Goal: Task Accomplishment & Management: Use online tool/utility

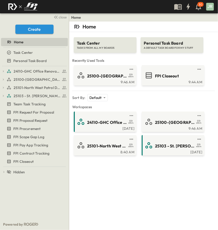
drag, startPoint x: 140, startPoint y: 91, endPoint x: 138, endPoint y: 63, distance: 27.5
click at [138, 63] on div "Task Center TASKS FROM ALL MY BOARDS Personal Task Board A DEFAULT TASK BOARD F…" at bounding box center [143, 94] width 143 height 124
click at [141, 58] on div "Task Center TASKS FROM ALL MY BOARDS Personal Task Board A DEFAULT TASK BOARD F…" at bounding box center [143, 94] width 143 height 124
click at [35, 87] on span "25101-North West Patrol Division" at bounding box center [34, 87] width 41 height 5
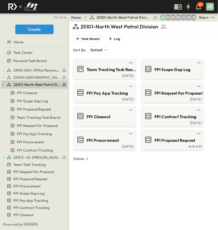
click at [147, 185] on div "25101-North West Patrol Division Task Board Log Sort By: Default ******** ​ Tea…" at bounding box center [143, 137] width 143 height 230
click at [143, 191] on div "25101-North West Patrol Division Task Board Log Sort By: Default ******** ​ Tea…" at bounding box center [143, 137] width 143 height 230
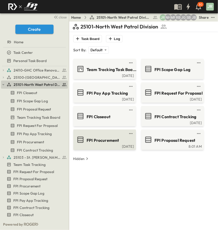
click at [117, 135] on link at bounding box center [102, 134] width 49 height 4
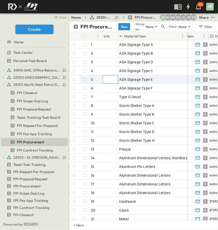
drag, startPoint x: 110, startPoint y: 81, endPoint x: 188, endPoint y: 76, distance: 78.9
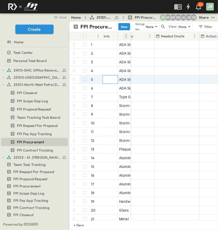
drag, startPoint x: 187, startPoint y: 34, endPoint x: 126, endPoint y: 36, distance: 60.5
click at [126, 36] on div "Material Item" at bounding box center [124, 36] width 13 height 8
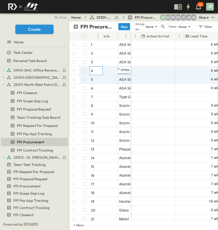
drag, startPoint x: 91, startPoint y: 75, endPoint x: 112, endPoint y: 71, distance: 21.1
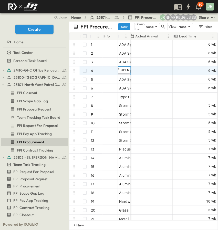
drag, startPoint x: 118, startPoint y: 69, endPoint x: 131, endPoint y: 73, distance: 13.1
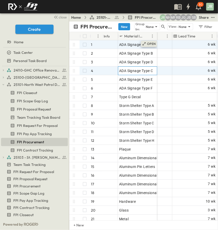
drag, startPoint x: 131, startPoint y: 36, endPoint x: 157, endPoint y: 42, distance: 27.1
click at [157, 42] on div "# Info Material Item Trade Contact Submit By Release By Needed Onsite Actual Ar…" at bounding box center [143, 126] width 148 height 188
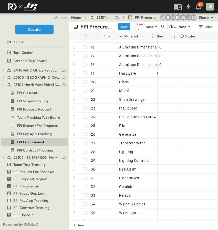
scroll to position [128, 0]
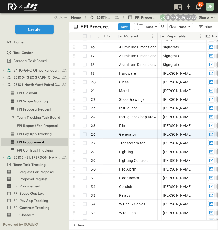
drag, startPoint x: 191, startPoint y: 137, endPoint x: 206, endPoint y: 135, distance: 15.7
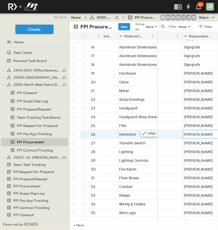
scroll to position [128, 18]
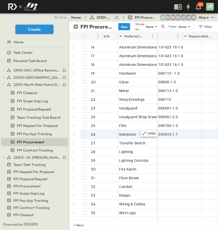
drag, startPoint x: 176, startPoint y: 135, endPoint x: 125, endPoint y: 133, distance: 51.1
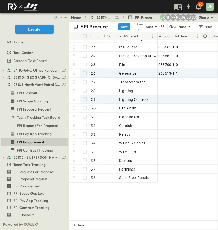
scroll to position [128, 0]
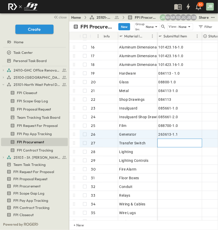
click at [178, 143] on div at bounding box center [180, 143] width 42 height 7
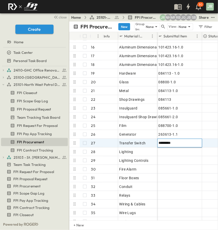
type input "**********"
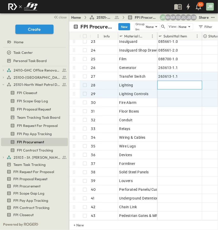
scroll to position [154, 0]
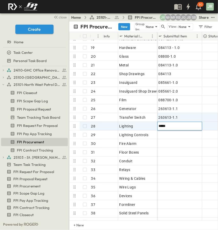
type input "******"
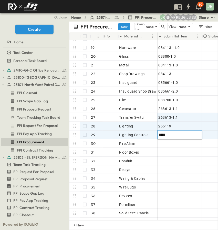
type input "******"
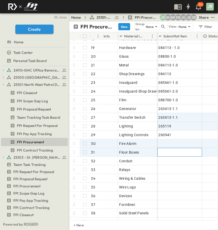
click at [168, 149] on div at bounding box center [180, 152] width 42 height 7
click at [167, 143] on div at bounding box center [180, 143] width 42 height 7
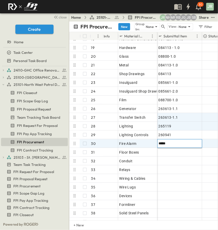
type input "******"
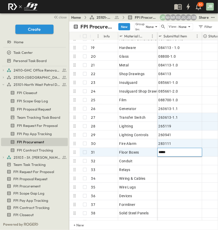
type input "******"
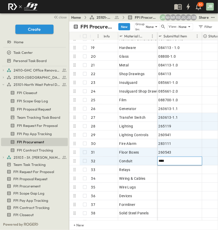
type input "*****"
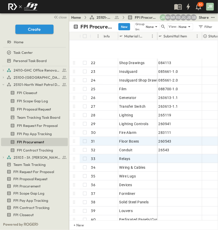
scroll to position [205, 0]
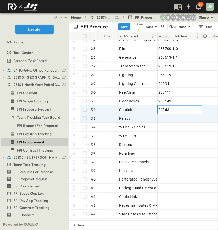
click at [172, 109] on div "26543" at bounding box center [180, 109] width 42 height 7
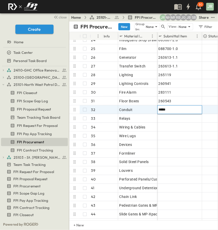
click at [172, 111] on input "*****" at bounding box center [180, 109] width 44 height 6
type input "******"
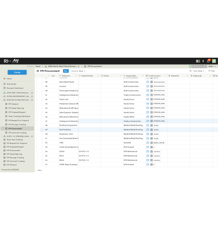
scroll to position [333, 0]
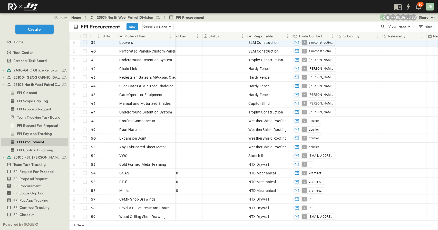
drag, startPoint x: 157, startPoint y: 34, endPoint x: 175, endPoint y: 42, distance: 20.1
click at [175, 42] on div "# Info Material Item Submittal Item Status Responsible Trade Trade Contact Subm…" at bounding box center [253, 126] width 368 height 188
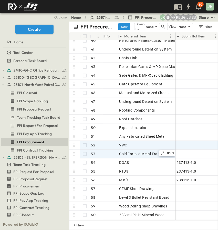
scroll to position [359, 0]
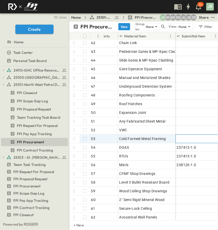
click at [196, 143] on div at bounding box center [198, 139] width 45 height 9
type input "******"
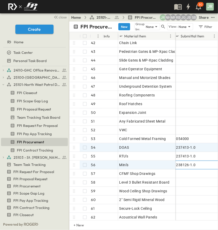
scroll to position [359, 0]
drag, startPoint x: 193, startPoint y: 164, endPoint x: 184, endPoint y: 164, distance: 9.2
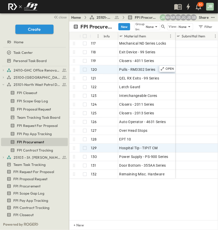
scroll to position [1026, 0]
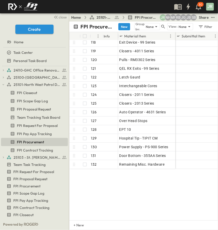
click at [121, 200] on div "Mini's 56 OPEN Mini's Padlock KS43S3200 116 OPEN Padlock KS43S3200 Mechanical N…" at bounding box center [143, 130] width 148 height 180
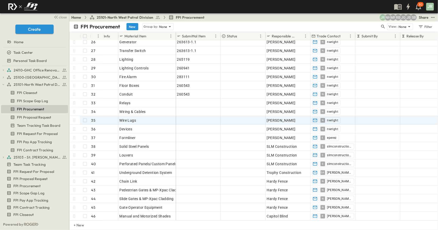
scroll to position [180, 0]
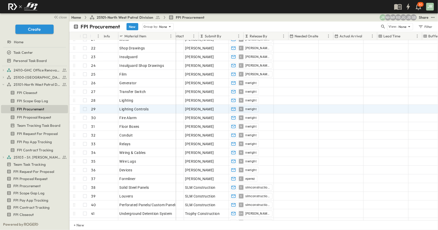
drag, startPoint x: 205, startPoint y: 108, endPoint x: 272, endPoint y: 111, distance: 67.0
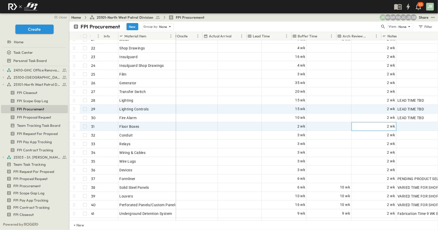
drag, startPoint x: 288, startPoint y: 124, endPoint x: 265, endPoint y: 125, distance: 22.8
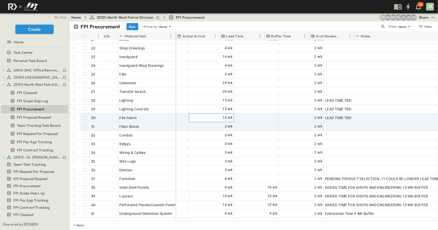
drag, startPoint x: 275, startPoint y: 118, endPoint x: 333, endPoint y: 120, distance: 58.0
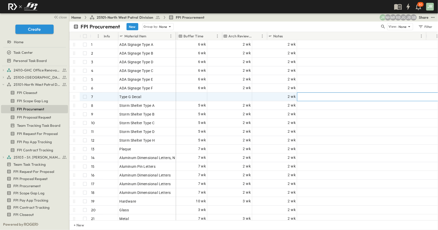
scroll to position [0, 274]
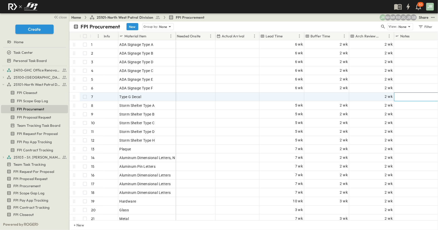
drag, startPoint x: 310, startPoint y: 97, endPoint x: 248, endPoint y: 93, distance: 61.7
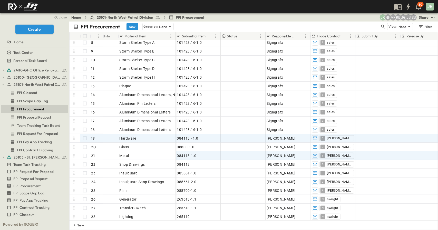
scroll to position [103, 0]
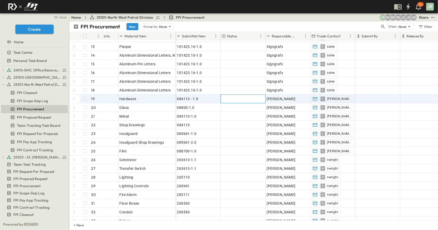
click at [218, 100] on div at bounding box center [243, 99] width 44 height 8
click at [218, 98] on div at bounding box center [243, 99] width 44 height 8
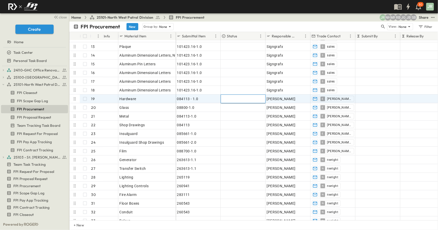
click at [218, 99] on div at bounding box center [243, 99] width 44 height 8
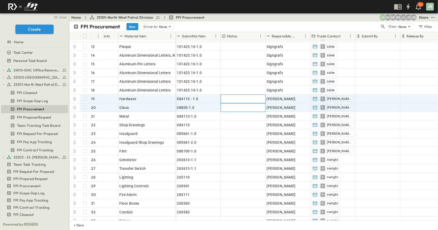
click at [218, 105] on div at bounding box center [243, 108] width 44 height 8
click at [218, 96] on div at bounding box center [243, 99] width 44 height 8
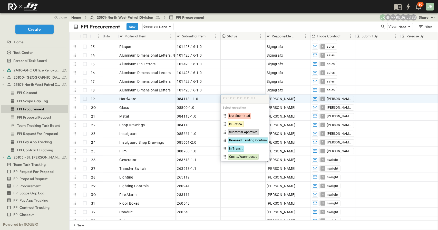
click at [218, 22] on div "FPI Procurement New Group by: None View: None Filter" at bounding box center [253, 27] width 369 height 10
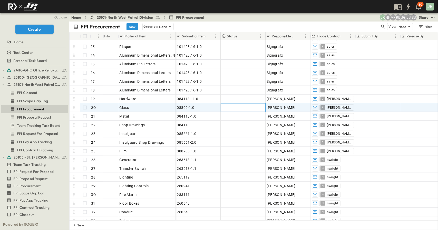
click at [218, 108] on div at bounding box center [243, 108] width 44 height 8
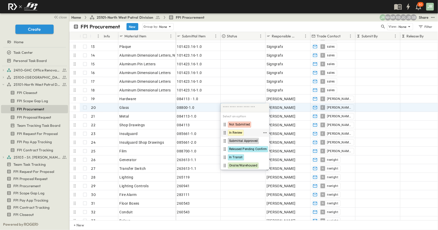
click at [218, 133] on span "In Review" at bounding box center [235, 133] width 13 height 4
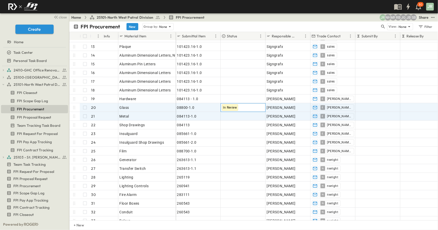
click at [218, 110] on div "In Review" at bounding box center [243, 108] width 44 height 8
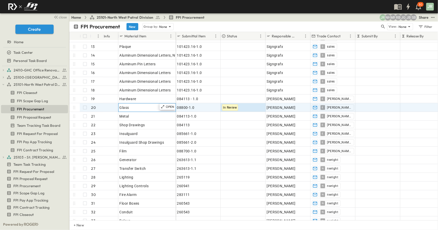
click at [152, 110] on div "Glass" at bounding box center [147, 107] width 55 height 7
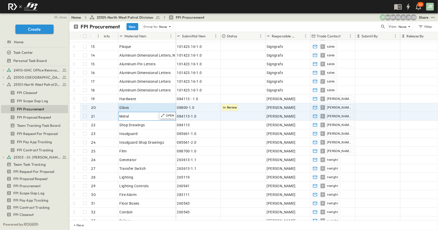
click at [144, 112] on div "OPEN Metal" at bounding box center [146, 116] width 57 height 8
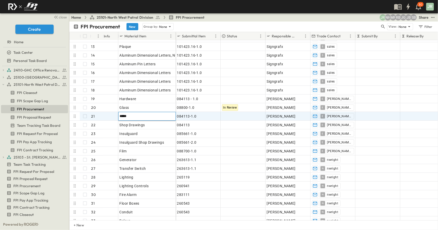
click at [120, 115] on input "*****" at bounding box center [146, 116] width 57 height 6
type input "**********"
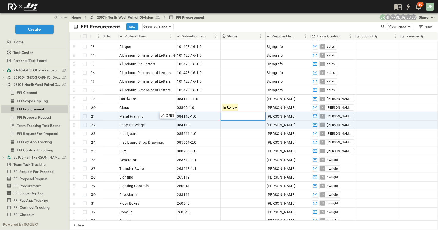
click at [218, 113] on div at bounding box center [243, 116] width 44 height 8
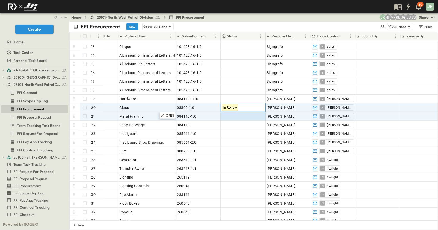
click at [218, 108] on div "In Review" at bounding box center [230, 107] width 16 height 7
click at [218, 116] on div at bounding box center [243, 116] width 44 height 8
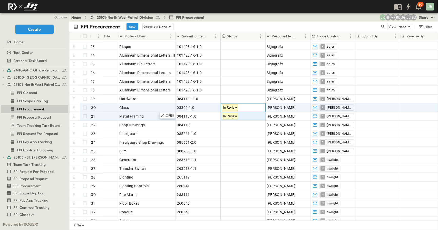
click at [218, 105] on div "In Review" at bounding box center [243, 108] width 44 height 8
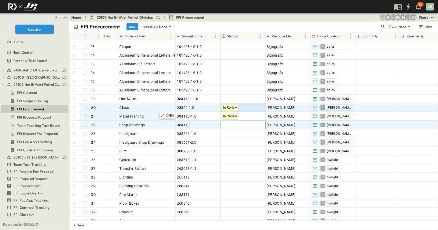
click at [218, 123] on div at bounding box center [243, 125] width 44 height 8
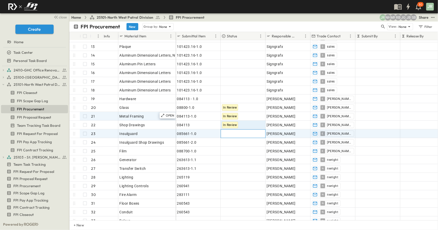
click at [218, 132] on div at bounding box center [243, 134] width 44 height 8
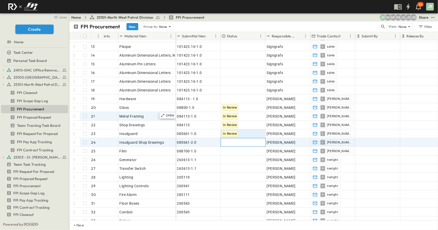
click at [218, 141] on div at bounding box center [243, 142] width 44 height 8
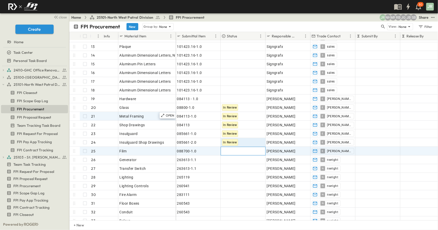
click at [218, 153] on div at bounding box center [243, 151] width 44 height 8
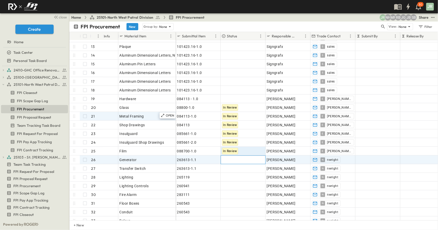
click at [218, 160] on div at bounding box center [243, 160] width 44 height 8
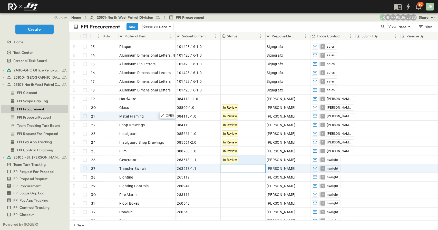
click at [218, 170] on div at bounding box center [243, 169] width 44 height 8
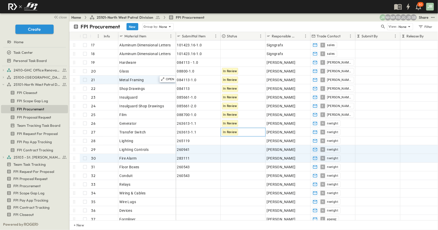
scroll to position [154, 0]
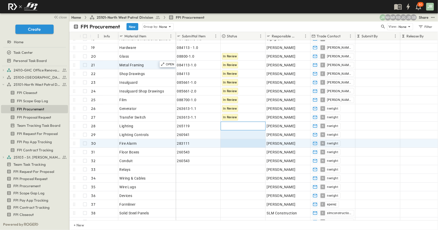
drag, startPoint x: 240, startPoint y: 125, endPoint x: 240, endPoint y: 145, distance: 20.5
click at [218, 145] on div "101423.16-1.0 Signgrafx S sales 7 wk 101423.16-1.0 Signgrafx S sales 7 wk 10142…" at bounding box center [377, 130] width 403 height 227
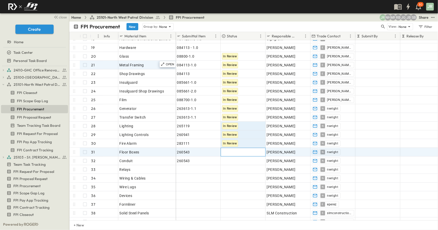
click at [218, 154] on div at bounding box center [243, 152] width 44 height 8
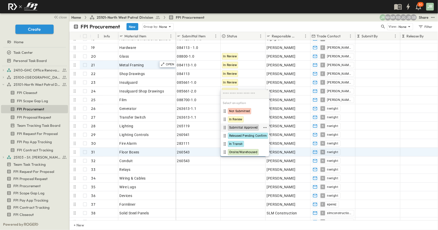
click at [218, 126] on span "Submittal Approved" at bounding box center [243, 128] width 28 height 4
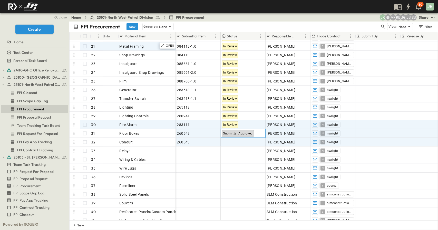
scroll to position [180, 0]
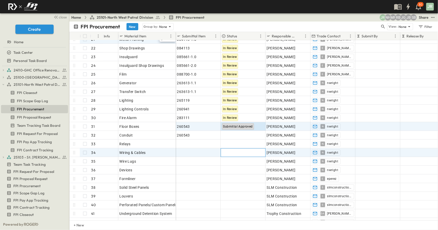
click at [218, 151] on div at bounding box center [243, 153] width 44 height 8
click at [218, 128] on div "Submittal Approved" at bounding box center [243, 127] width 44 height 8
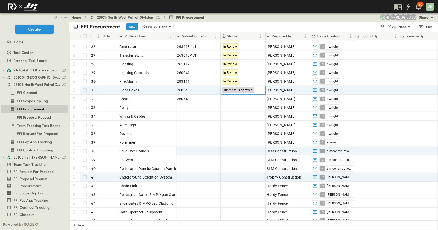
scroll to position [231, 0]
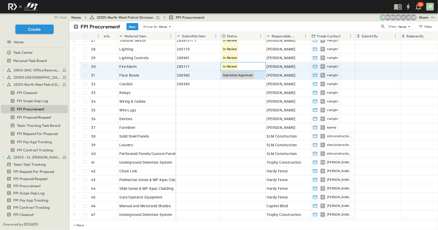
click at [218, 65] on div "In Review" at bounding box center [243, 67] width 44 height 8
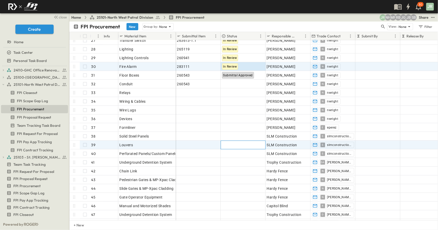
click at [218, 147] on div at bounding box center [243, 145] width 44 height 8
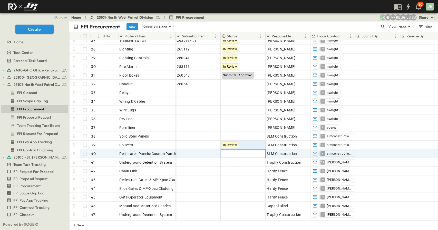
click at [218, 154] on div at bounding box center [243, 154] width 44 height 8
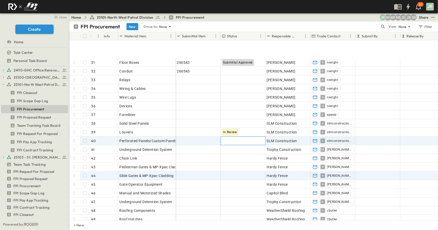
scroll to position [282, 0]
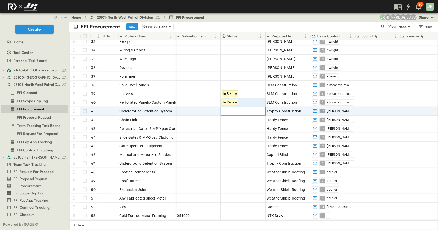
click at [218, 112] on div at bounding box center [243, 111] width 44 height 8
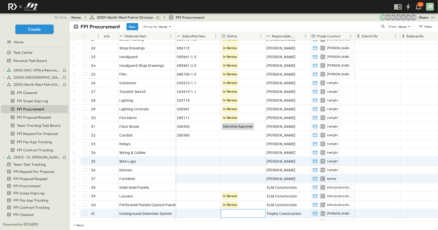
scroll to position [256, 0]
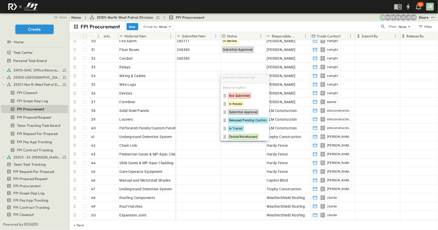
click at [218, 87] on h6 "Select an option" at bounding box center [245, 88] width 48 height 8
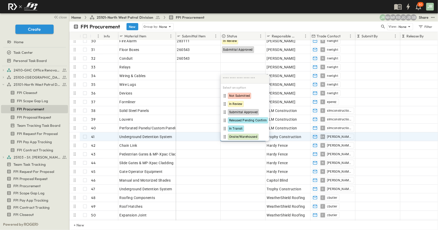
click at [218, 87] on h6 "Select an option" at bounding box center [245, 88] width 48 height 8
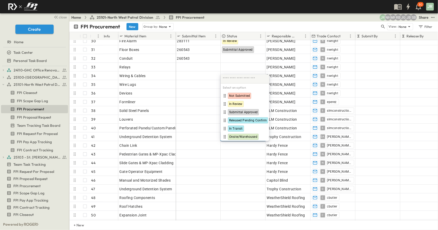
click at [218, 80] on input "text" at bounding box center [245, 79] width 44 height 7
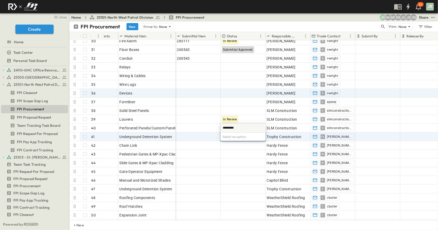
type input "*********"
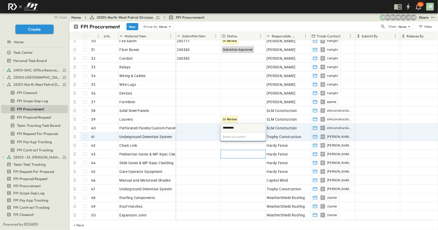
drag, startPoint x: 237, startPoint y: 155, endPoint x: 245, endPoint y: 130, distance: 26.0
click at [218, 153] on div at bounding box center [243, 154] width 44 height 8
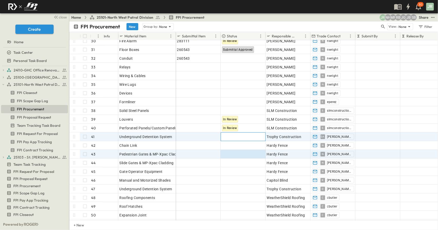
click at [218, 133] on div at bounding box center [243, 137] width 44 height 8
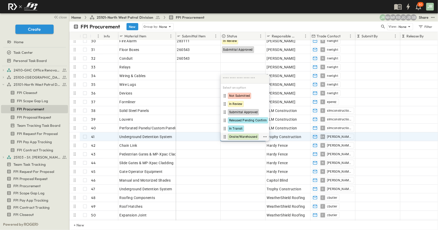
click at [218, 135] on span "Onsite/Warehoused" at bounding box center [243, 137] width 28 height 4
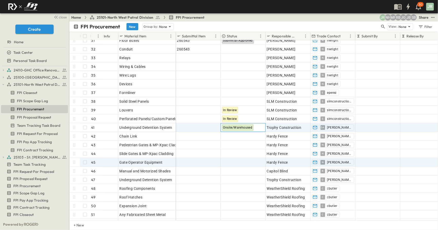
scroll to position [282, 0]
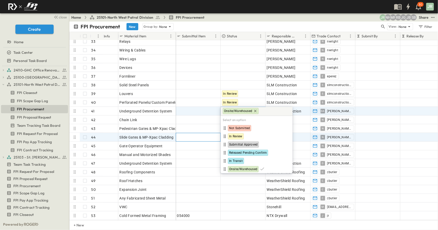
click at [207, 134] on div at bounding box center [198, 137] width 42 height 7
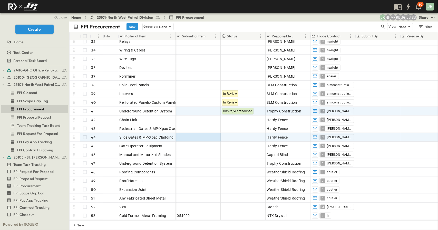
click at [218, 35] on div "Status" at bounding box center [240, 36] width 36 height 8
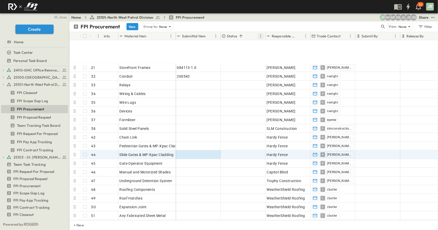
scroll to position [326, 0]
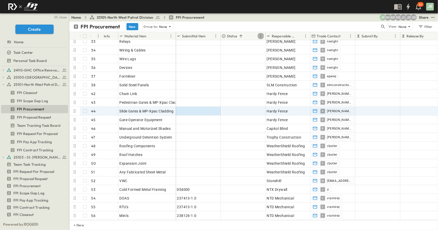
click at [218, 36] on icon "Menu" at bounding box center [260, 36] width 5 height 5
click at [218, 35] on div "Status" at bounding box center [240, 36] width 36 height 8
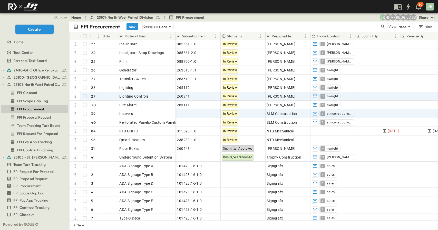
scroll to position [0, 0]
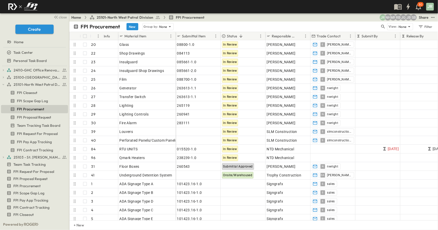
click at [106, 37] on div "Info" at bounding box center [107, 36] width 6 height 14
click at [94, 37] on icon "Sort" at bounding box center [95, 36] width 5 height 5
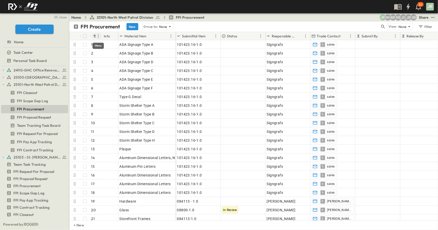
click at [98, 37] on icon "Menu" at bounding box center [98, 36] width 5 height 5
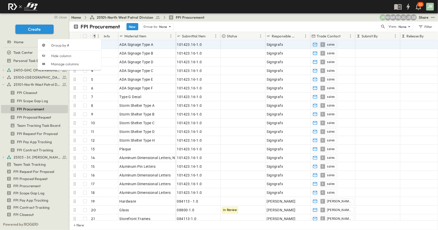
click at [218, 26] on div "FPI Procurement New Group by: None" at bounding box center [226, 26] width 306 height 7
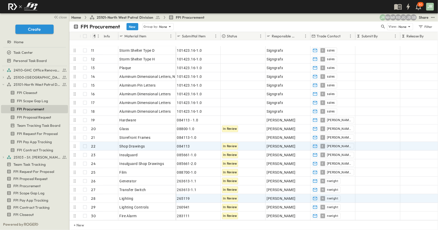
scroll to position [128, 0]
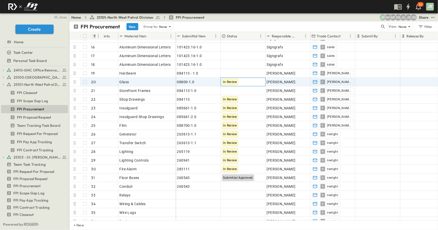
click at [218, 84] on div "In Review" at bounding box center [230, 82] width 16 height 7
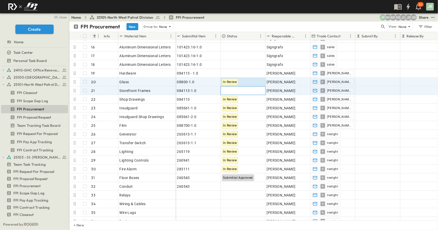
click at [218, 87] on div at bounding box center [243, 91] width 44 height 8
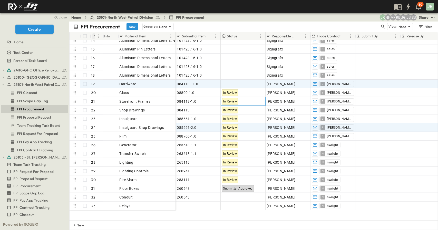
scroll to position [77, 0]
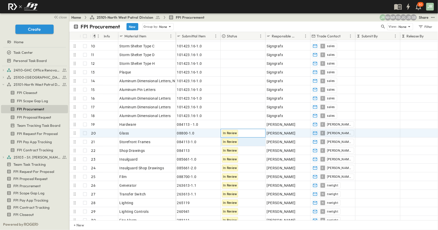
click at [218, 133] on span "In Review" at bounding box center [230, 134] width 14 height 4
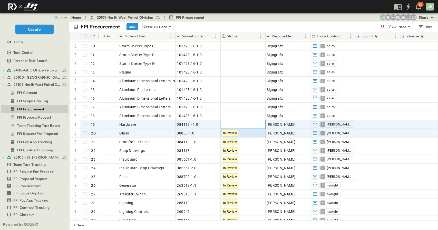
click at [218, 121] on div at bounding box center [243, 125] width 44 height 8
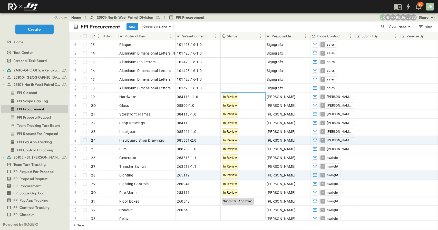
scroll to position [103, 0]
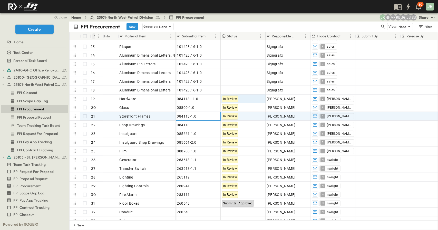
click at [210, 117] on div "084113-1.0" at bounding box center [198, 116] width 42 height 7
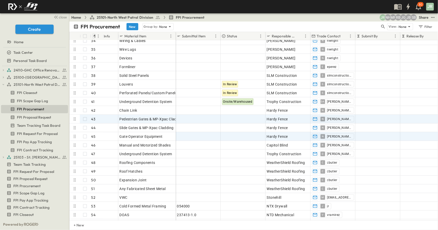
scroll to position [308, 0]
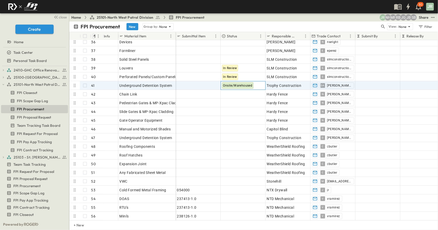
click at [218, 85] on span "Onsite/Warehoused" at bounding box center [237, 86] width 29 height 4
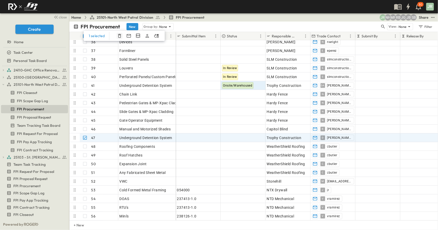
click at [118, 37] on icon "button" at bounding box center [119, 36] width 3 height 4
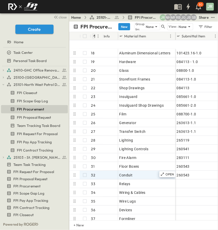
scroll to position [205, 0]
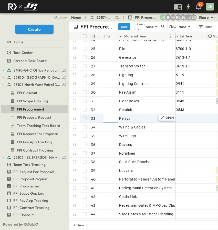
drag, startPoint x: 105, startPoint y: 117, endPoint x: 143, endPoint y: 122, distance: 38.5
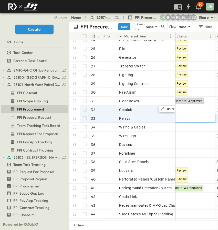
scroll to position [204, 0]
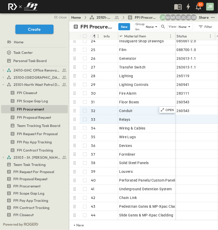
drag, startPoint x: 139, startPoint y: 114, endPoint x: 124, endPoint y: 113, distance: 14.9
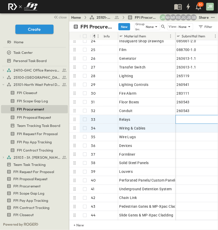
click at [178, 117] on div at bounding box center [198, 119] width 42 height 7
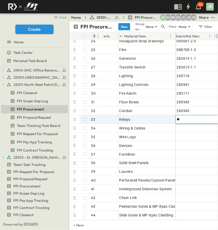
scroll to position [204, 6]
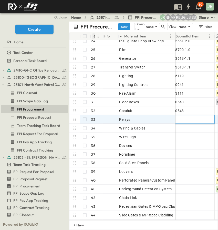
type input "*"
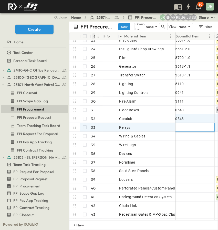
type input "**"
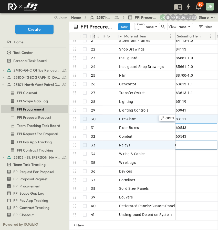
drag, startPoint x: 181, startPoint y: 116, endPoint x: 162, endPoint y: 123, distance: 20.6
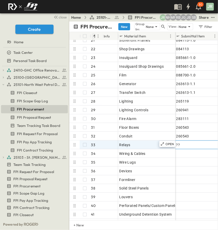
scroll to position [179, 0]
drag, startPoint x: 185, startPoint y: 141, endPoint x: 129, endPoint y: 144, distance: 56.2
drag, startPoint x: 168, startPoint y: 146, endPoint x: 137, endPoint y: 147, distance: 30.8
type input "***"
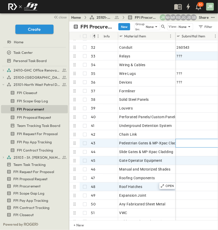
scroll to position [0, 0]
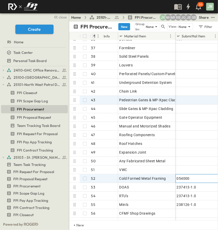
click at [206, 181] on div "054000" at bounding box center [198, 178] width 42 height 7
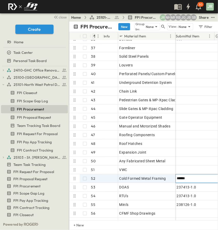
scroll to position [311, 6]
type input "**********"
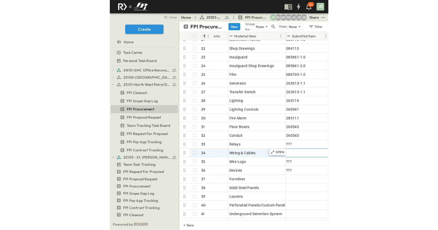
scroll to position [180, 0]
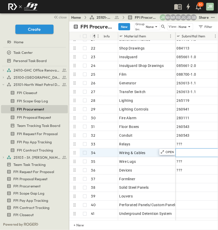
drag, startPoint x: 187, startPoint y: 153, endPoint x: 170, endPoint y: 156, distance: 17.2
click at [62, 108] on icon "test" at bounding box center [64, 109] width 5 height 5
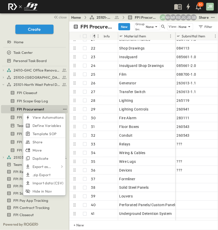
click at [28, 17] on div "close" at bounding box center [34, 16] width 69 height 7
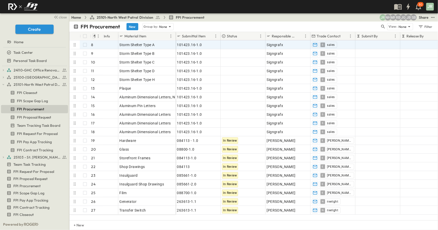
scroll to position [0, 0]
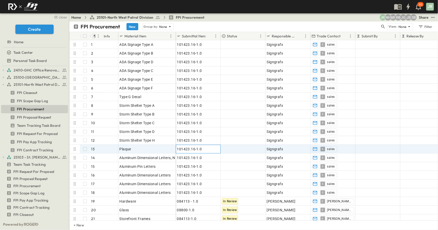
drag, startPoint x: 212, startPoint y: 150, endPoint x: 189, endPoint y: 150, distance: 23.1
click at [189, 150] on div "101423.16-1.0" at bounding box center [198, 149] width 42 height 7
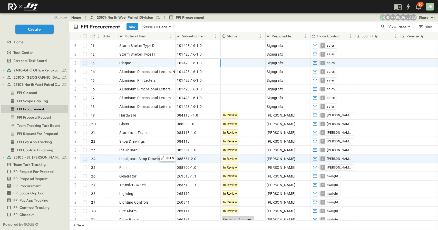
scroll to position [103, 0]
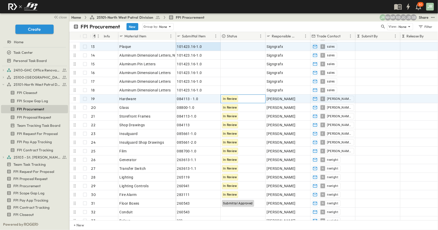
click at [218, 98] on div "In Review" at bounding box center [243, 99] width 44 height 8
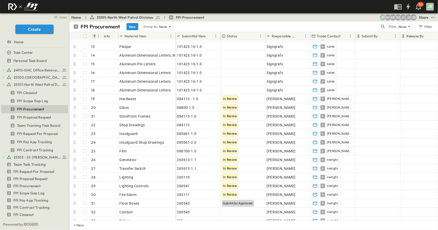
click at [218, 18] on div "Home 25101-North West Patrol Division FPI Procurement SB JB JG RB MP NH JR Share" at bounding box center [253, 17] width 369 height 8
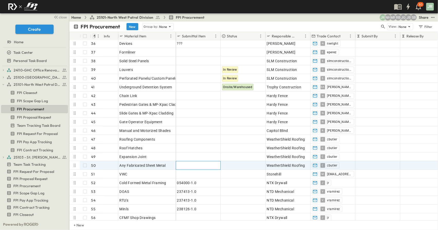
scroll to position [292, 0]
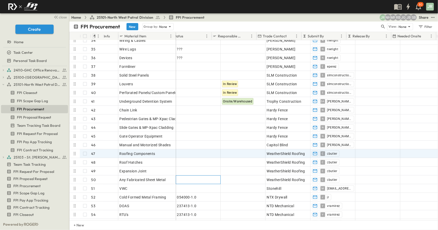
drag, startPoint x: 206, startPoint y: 163, endPoint x: 287, endPoint y: 161, distance: 80.8
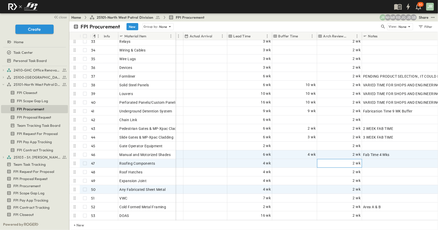
scroll to position [282, 273]
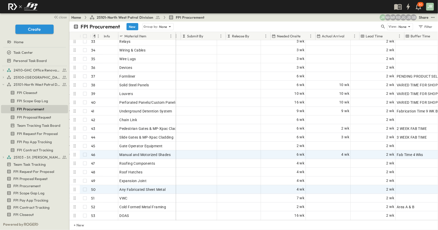
drag, startPoint x: 356, startPoint y: 162, endPoint x: 232, endPoint y: 156, distance: 123.8
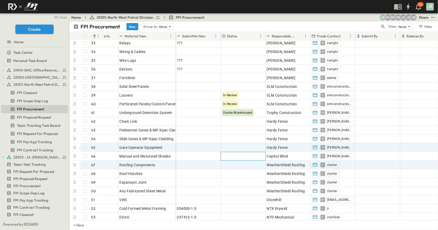
drag, startPoint x: 244, startPoint y: 153, endPoint x: 189, endPoint y: 147, distance: 55.7
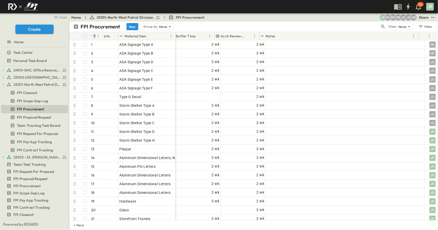
scroll to position [0, 409]
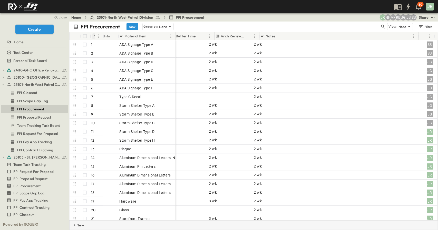
click at [218, 221] on div "+ New" at bounding box center [253, 226] width 369 height 10
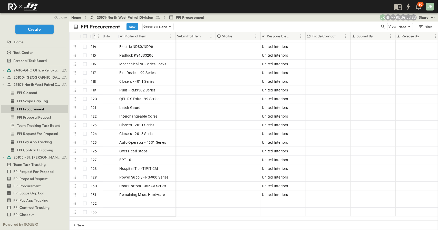
scroll to position [983, 0]
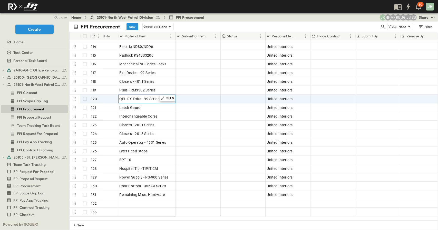
click at [138, 101] on span "QEL RX Exits - 99 Series" at bounding box center [140, 98] width 40 height 5
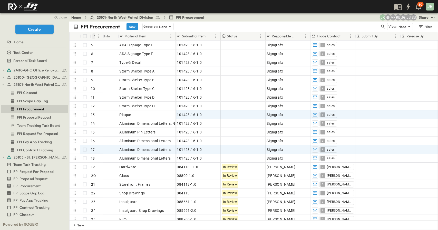
scroll to position [0, 0]
